Goal: Information Seeking & Learning: Learn about a topic

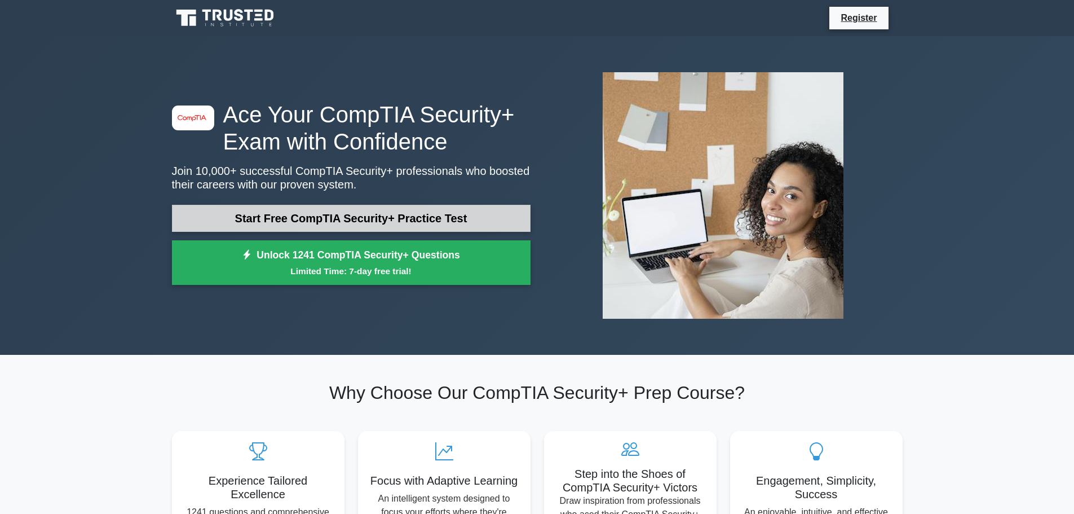
click at [342, 215] on link "Start Free CompTIA Security+ Practice Test" at bounding box center [351, 218] width 359 height 27
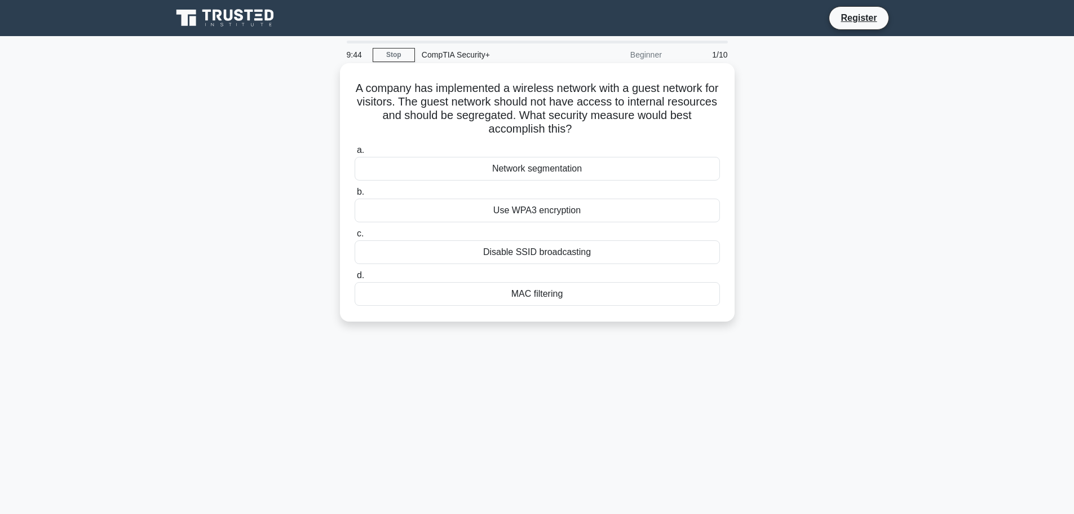
click at [554, 166] on div "Network segmentation" at bounding box center [537, 169] width 365 height 24
click at [355, 154] on input "a. Network segmentation" at bounding box center [355, 150] width 0 height 7
click at [519, 294] on div "Data tokenization" at bounding box center [537, 294] width 365 height 24
click at [355, 279] on input "d. Data tokenization" at bounding box center [355, 275] width 0 height 7
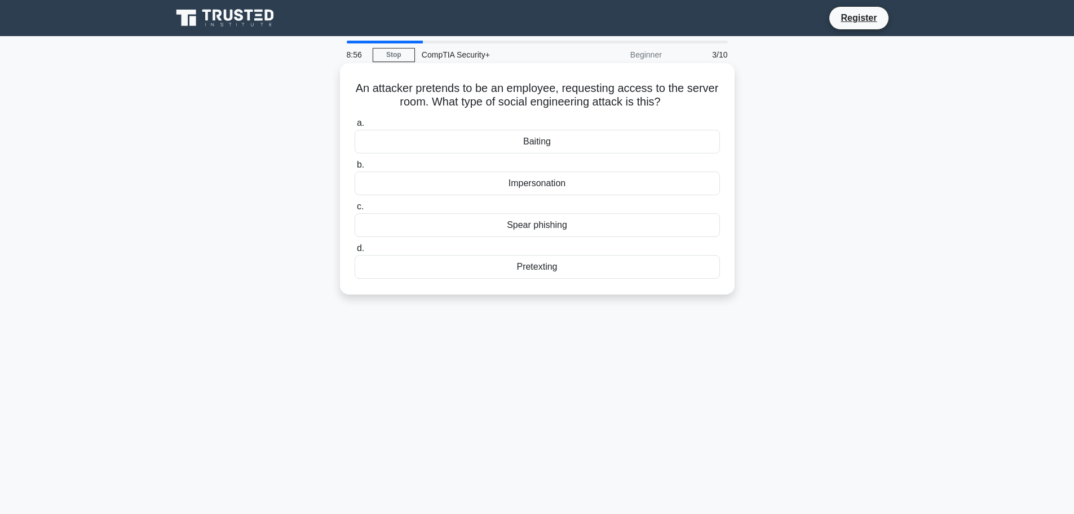
click at [559, 182] on div "Impersonation" at bounding box center [537, 183] width 365 height 24
click at [355, 169] on input "b. Impersonation" at bounding box center [355, 164] width 0 height 7
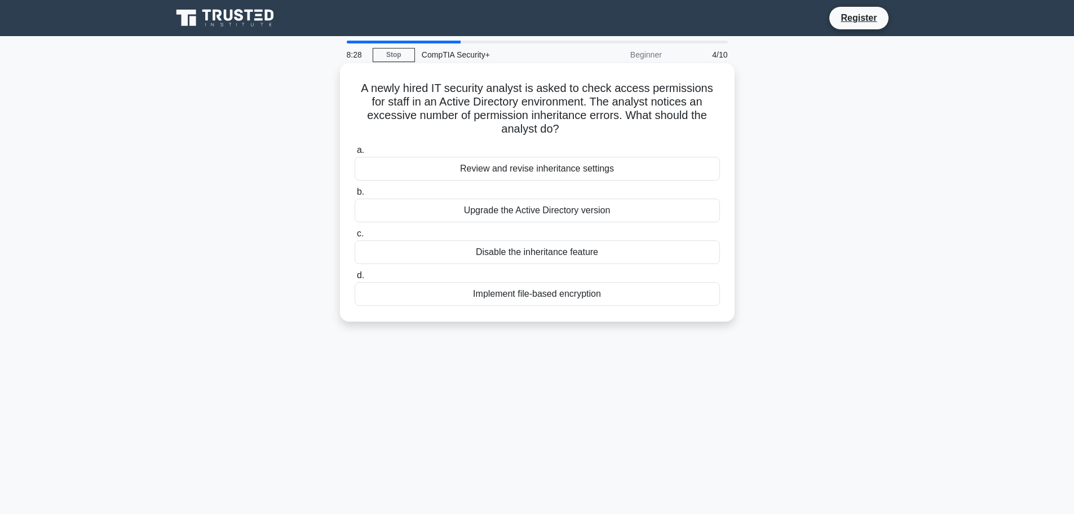
click at [550, 172] on div "Review and revise inheritance settings" at bounding box center [537, 169] width 365 height 24
click at [355, 154] on input "a. Review and revise inheritance settings" at bounding box center [355, 150] width 0 height 7
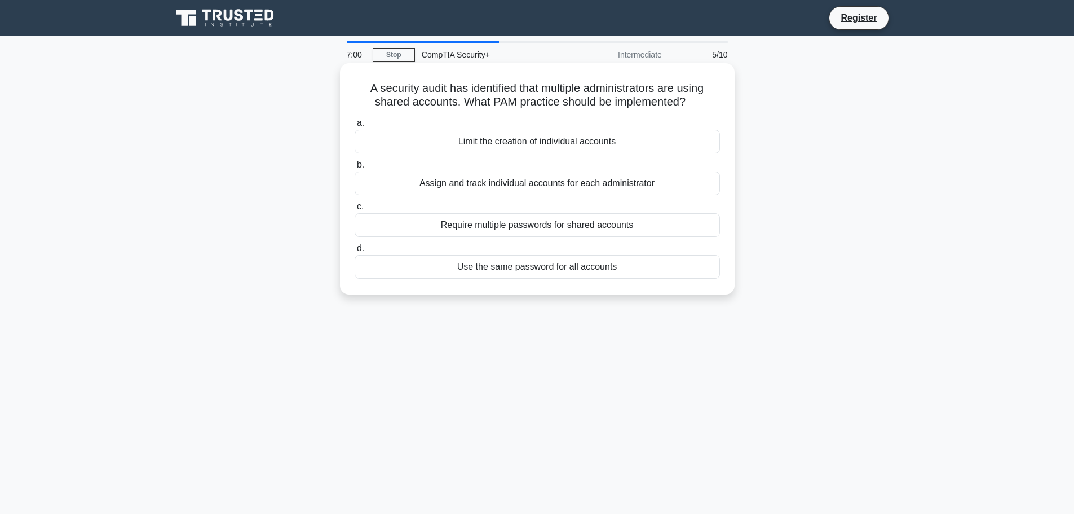
click at [520, 226] on div "Require multiple passwords for shared accounts" at bounding box center [537, 225] width 365 height 24
click at [355, 210] on input "c. Require multiple passwords for shared accounts" at bounding box center [355, 206] width 0 height 7
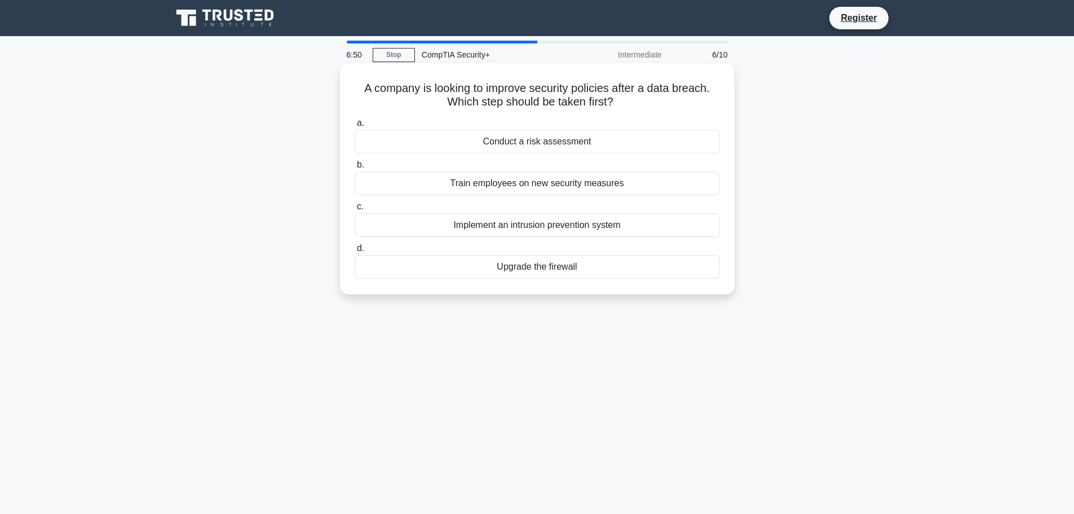
click at [511, 140] on div "Conduct a risk assessment" at bounding box center [537, 142] width 365 height 24
click at [355, 127] on input "a. Conduct a risk assessment" at bounding box center [355, 123] width 0 height 7
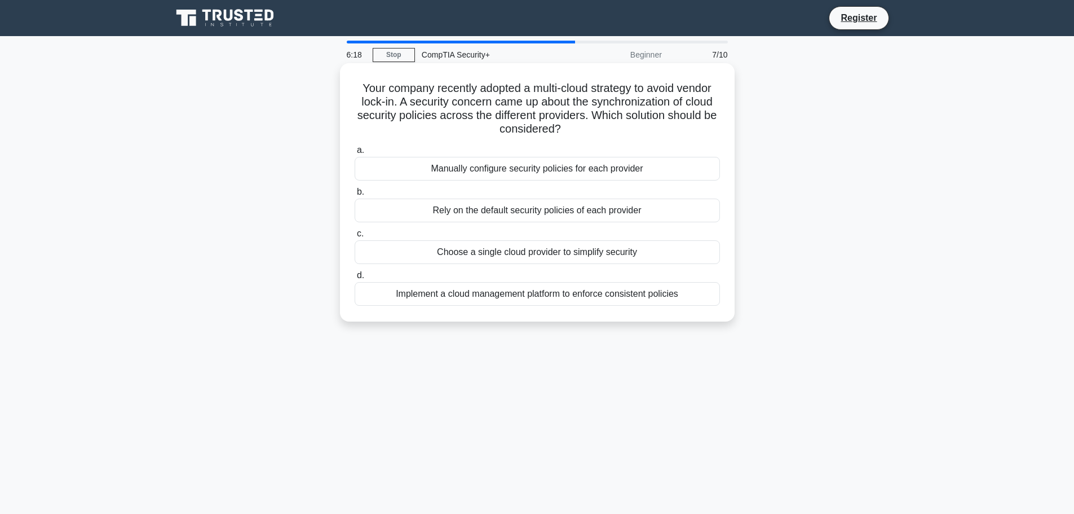
click at [516, 295] on div "Implement a cloud management platform to enforce consistent policies" at bounding box center [537, 294] width 365 height 24
click at [355, 279] on input "d. Implement a cloud management platform to enforce consistent policies" at bounding box center [355, 275] width 0 height 7
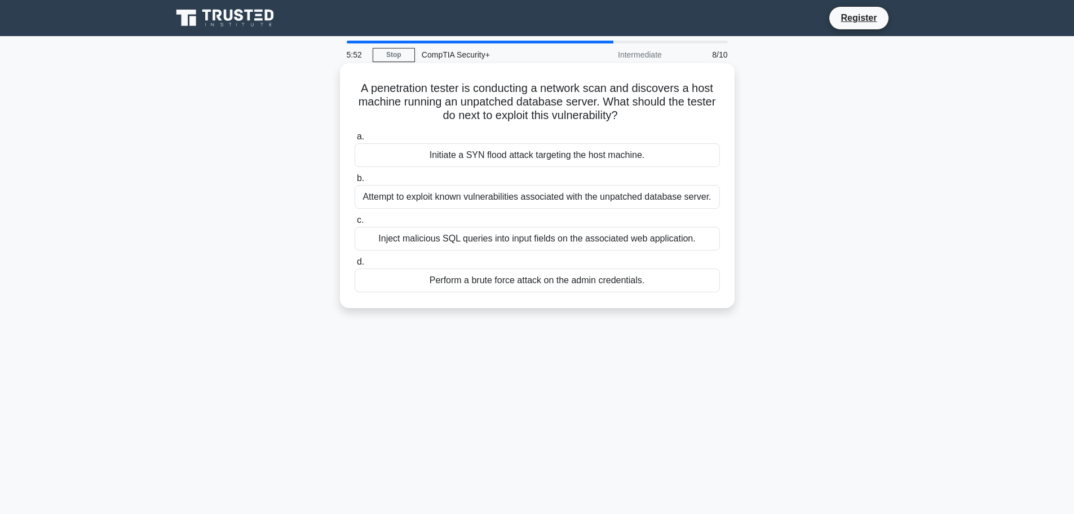
click at [518, 201] on div "Attempt to exploit known vulnerabilities associated with the unpatched database…" at bounding box center [537, 197] width 365 height 24
click at [355, 182] on input "b. Attempt to exploit known vulnerabilities associated with the unpatched datab…" at bounding box center [355, 178] width 0 height 7
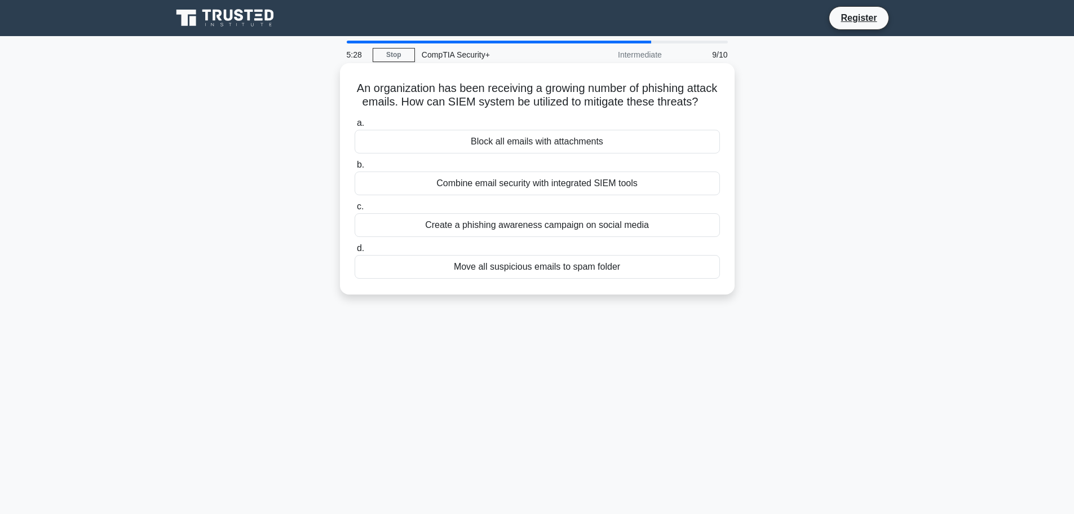
click at [460, 195] on div "Combine email security with integrated SIEM tools" at bounding box center [537, 183] width 365 height 24
click at [355, 169] on input "b. Combine email security with integrated SIEM tools" at bounding box center [355, 164] width 0 height 7
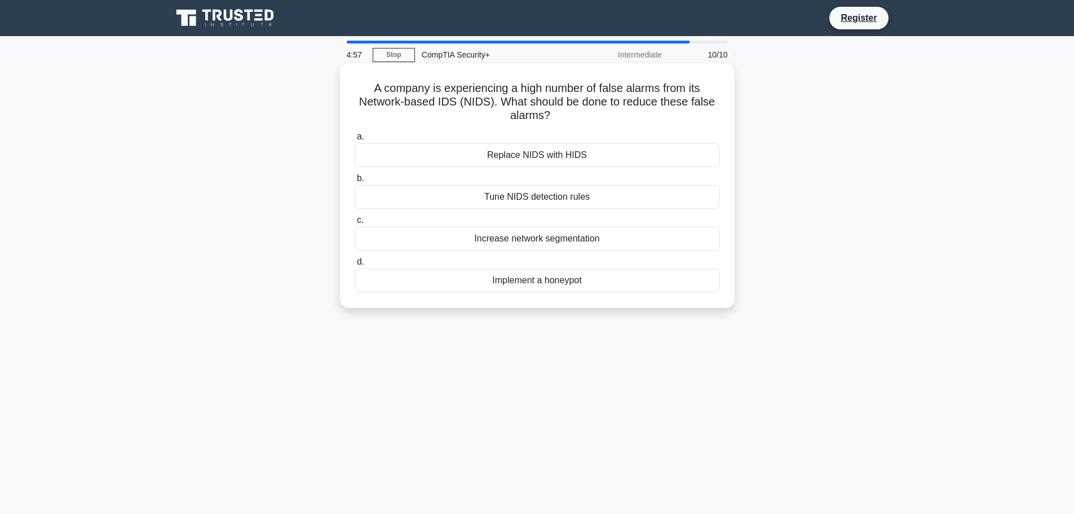
click at [502, 238] on div "Increase network segmentation" at bounding box center [537, 239] width 365 height 24
click at [355, 224] on input "c. Increase network segmentation" at bounding box center [355, 219] width 0 height 7
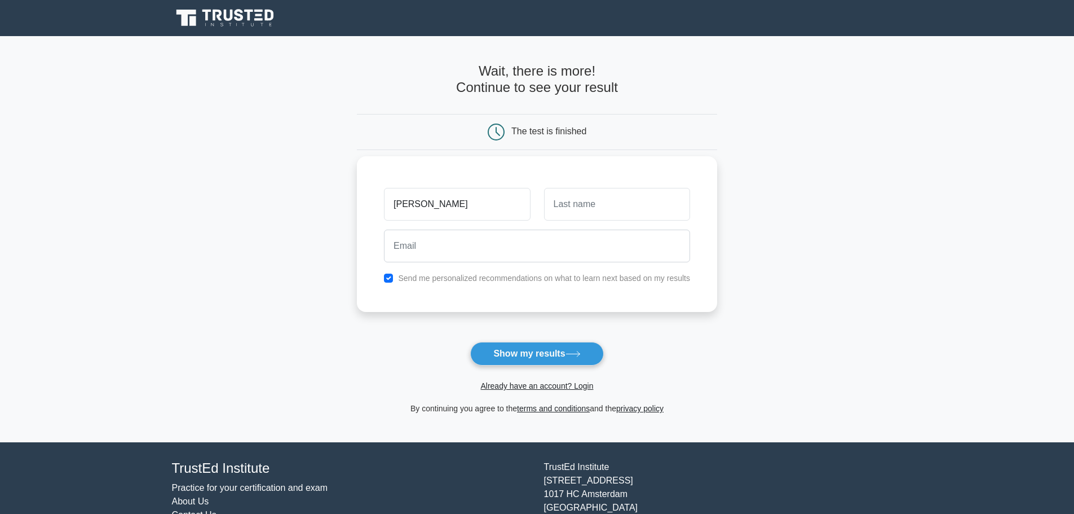
type input "[PERSON_NAME]"
type input "g"
type input "Grant"
drag, startPoint x: 539, startPoint y: 244, endPoint x: 552, endPoint y: 242, distance: 13.1
click at [539, 244] on input "email" at bounding box center [537, 245] width 306 height 33
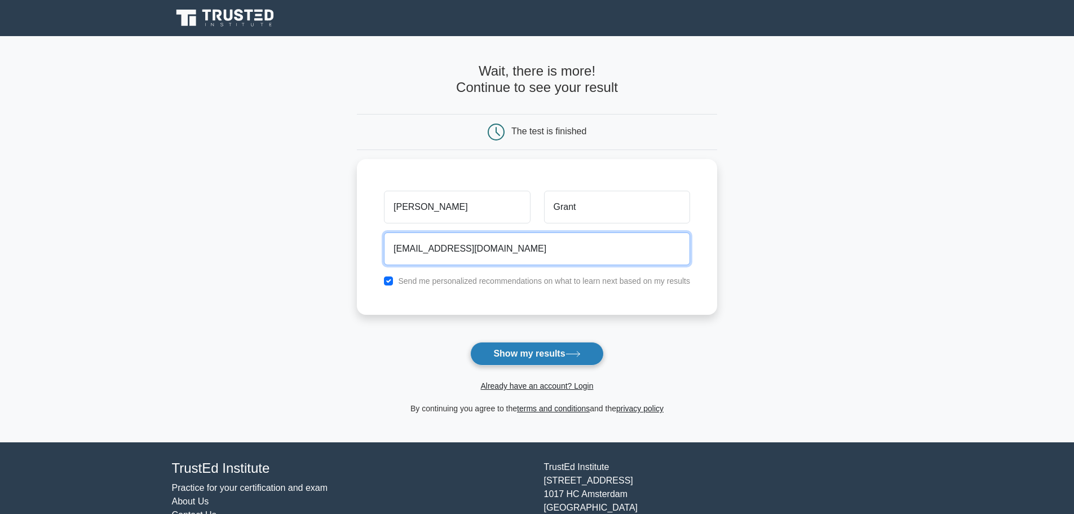
type input "ajbdwabduqiiu@aol.com"
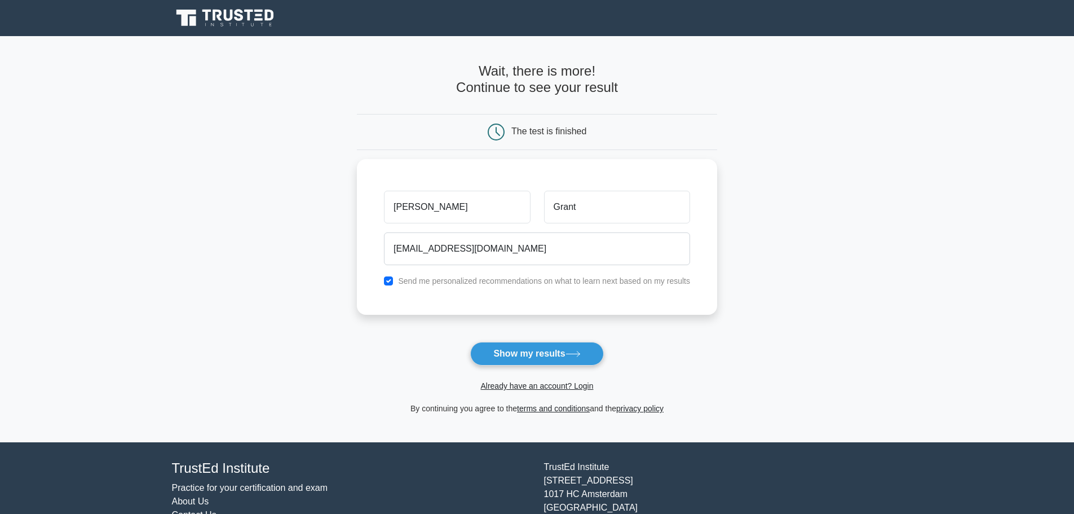
drag, startPoint x: 563, startPoint y: 353, endPoint x: 561, endPoint y: 343, distance: 10.8
click at [563, 349] on button "Show my results" at bounding box center [536, 354] width 133 height 24
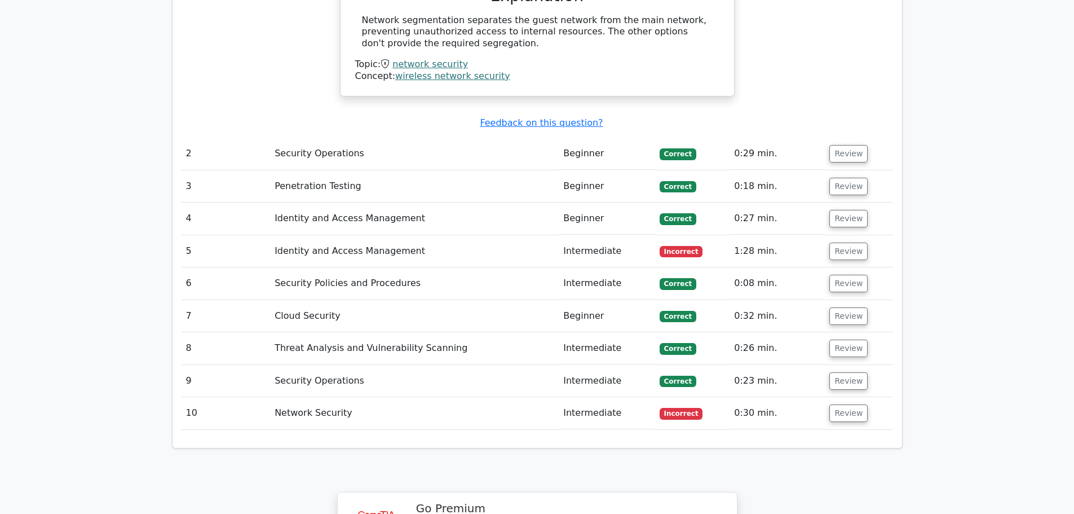
scroll to position [1240, 0]
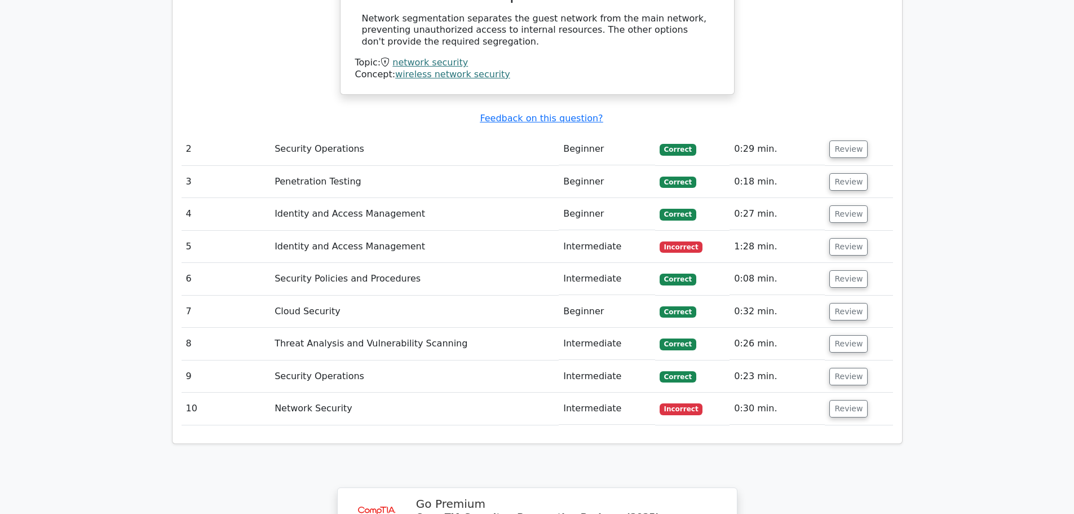
click at [333, 392] on td "Network Security" at bounding box center [414, 408] width 289 height 32
click at [847, 400] on button "Review" at bounding box center [848, 408] width 38 height 17
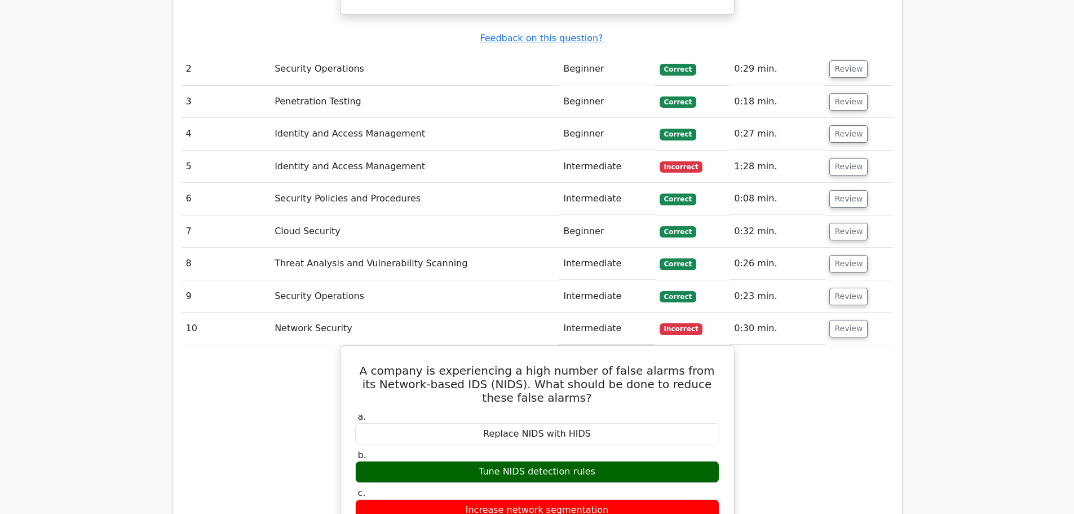
scroll to position [1297, 0]
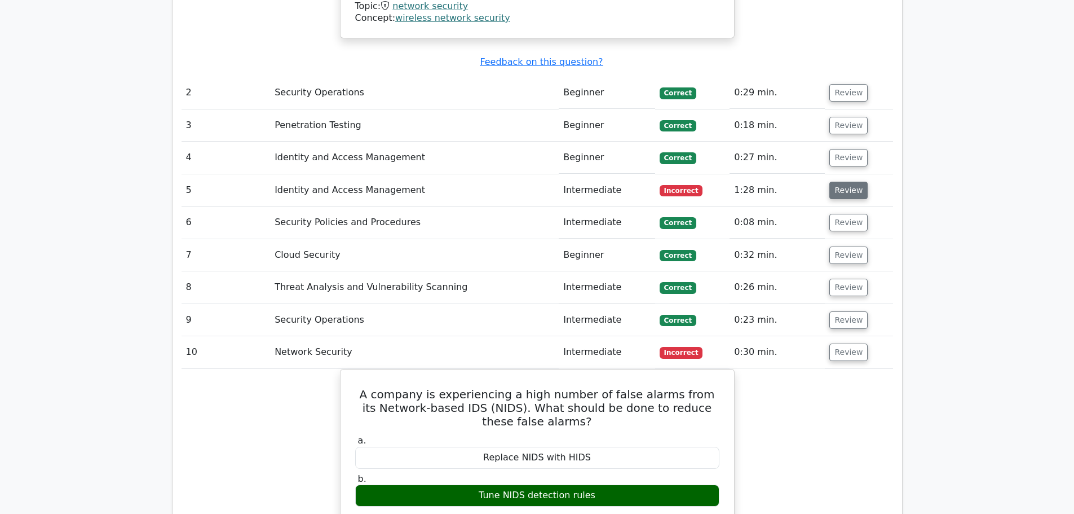
click at [850, 182] on button "Review" at bounding box center [848, 190] width 38 height 17
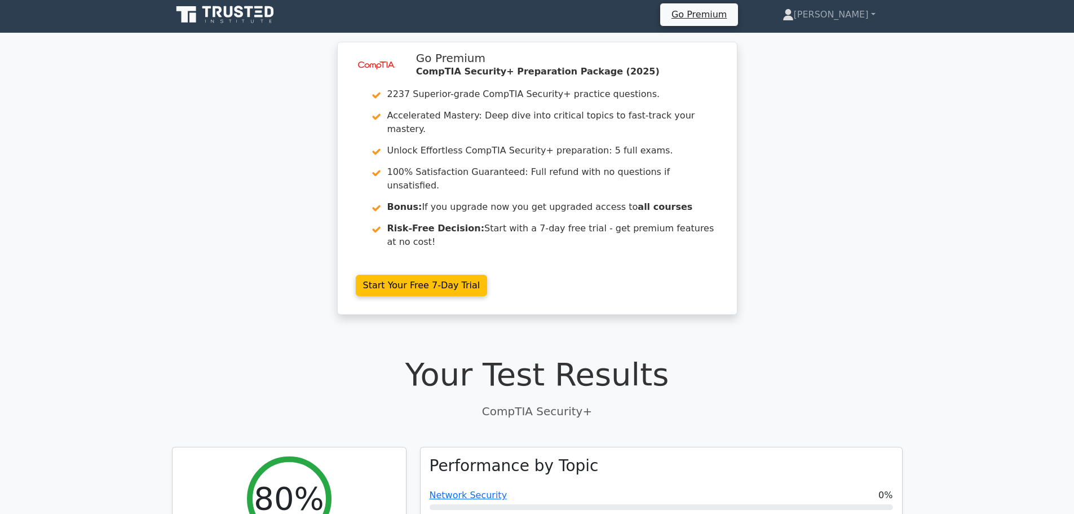
scroll to position [0, 0]
